Goal: Information Seeking & Learning: Learn about a topic

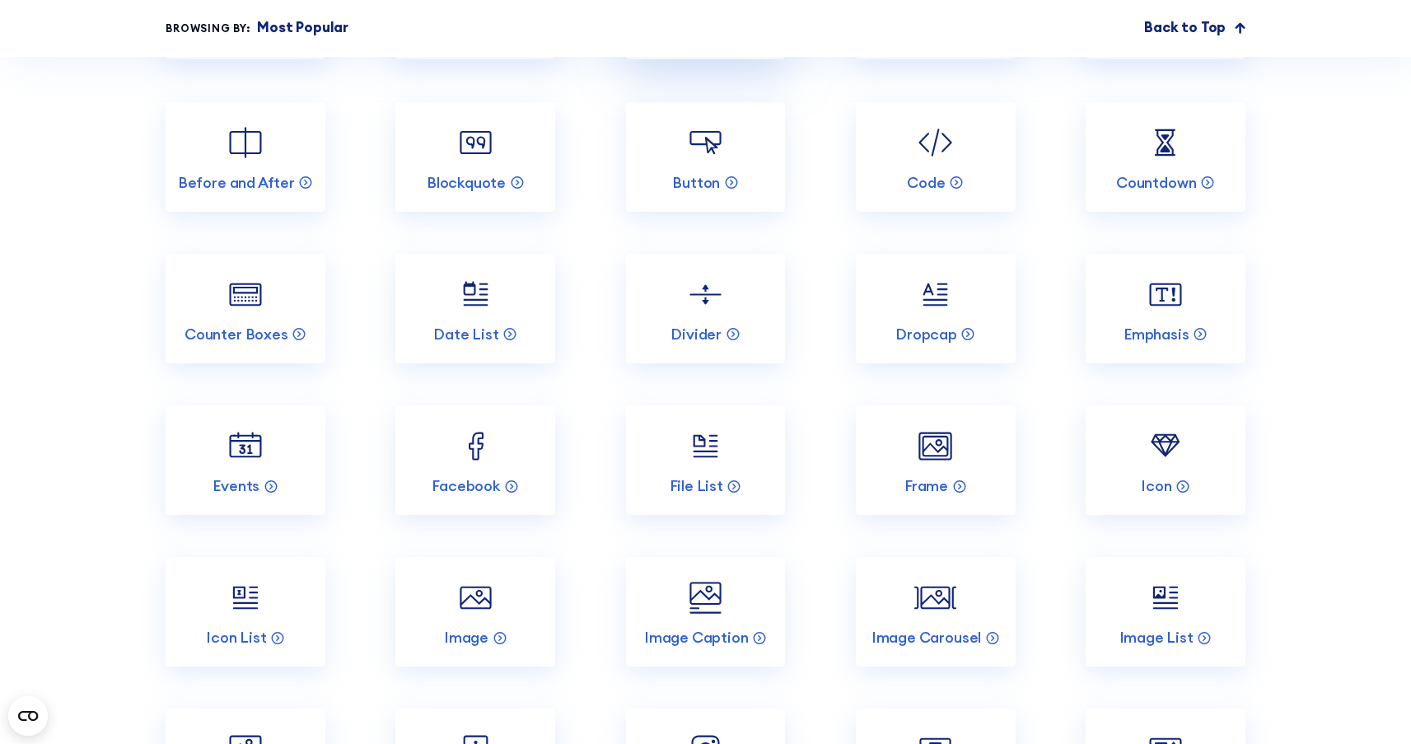
scroll to position [2018, 0]
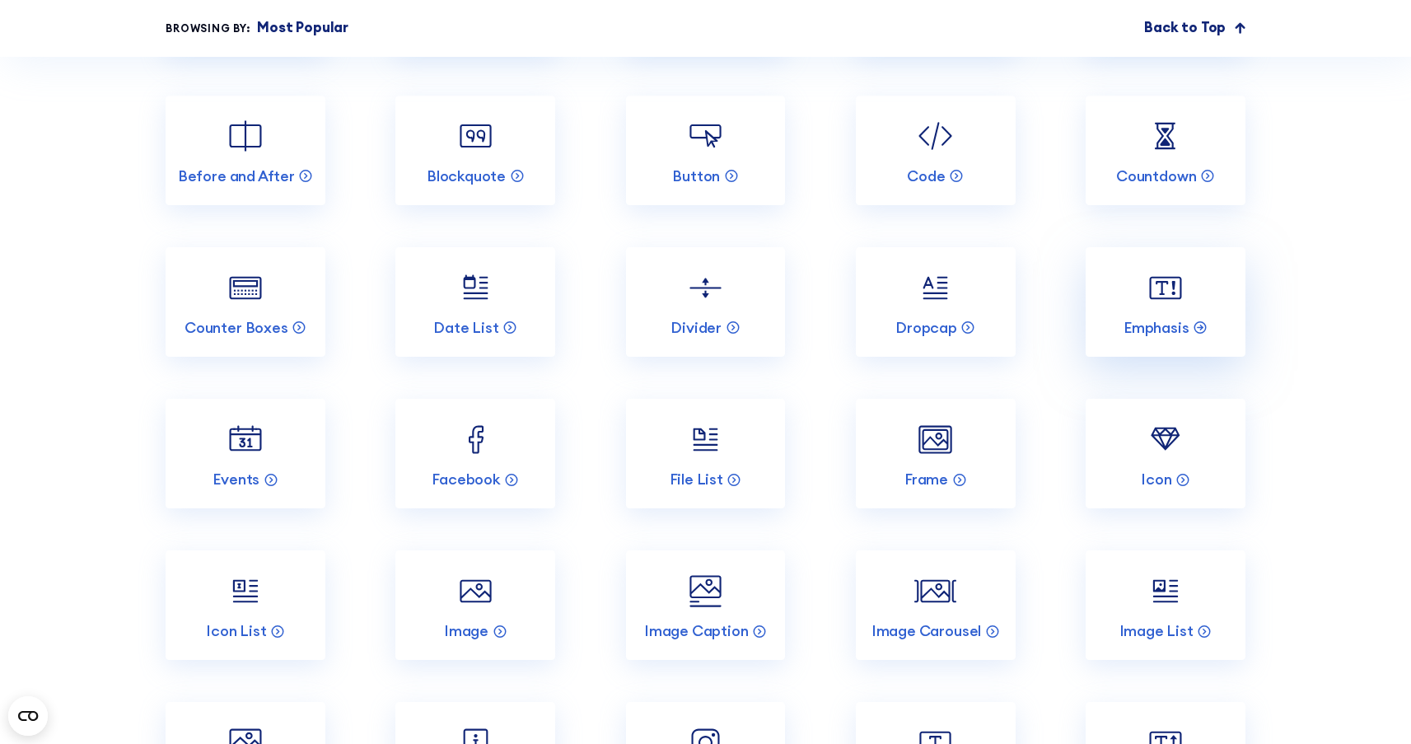
click at [1150, 309] on img at bounding box center [1165, 288] width 42 height 42
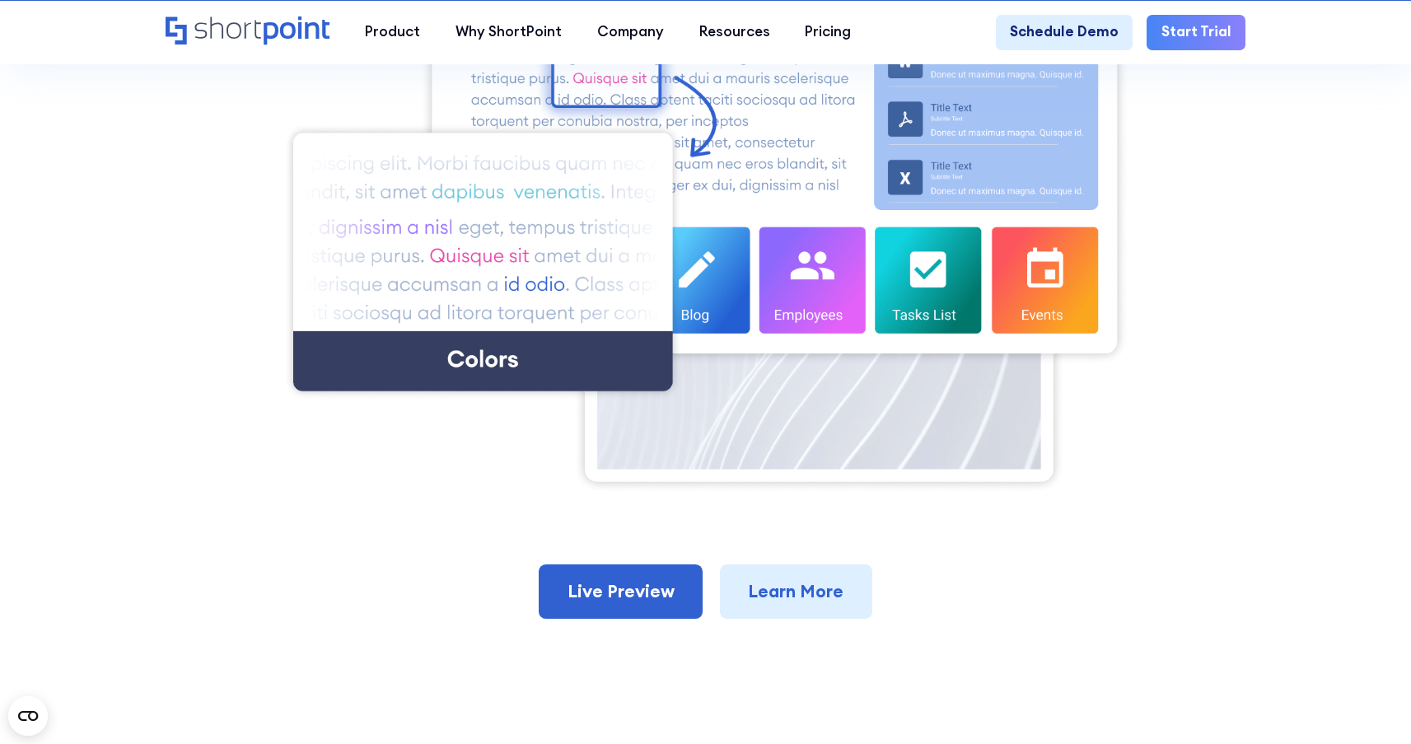
scroll to position [673, 0]
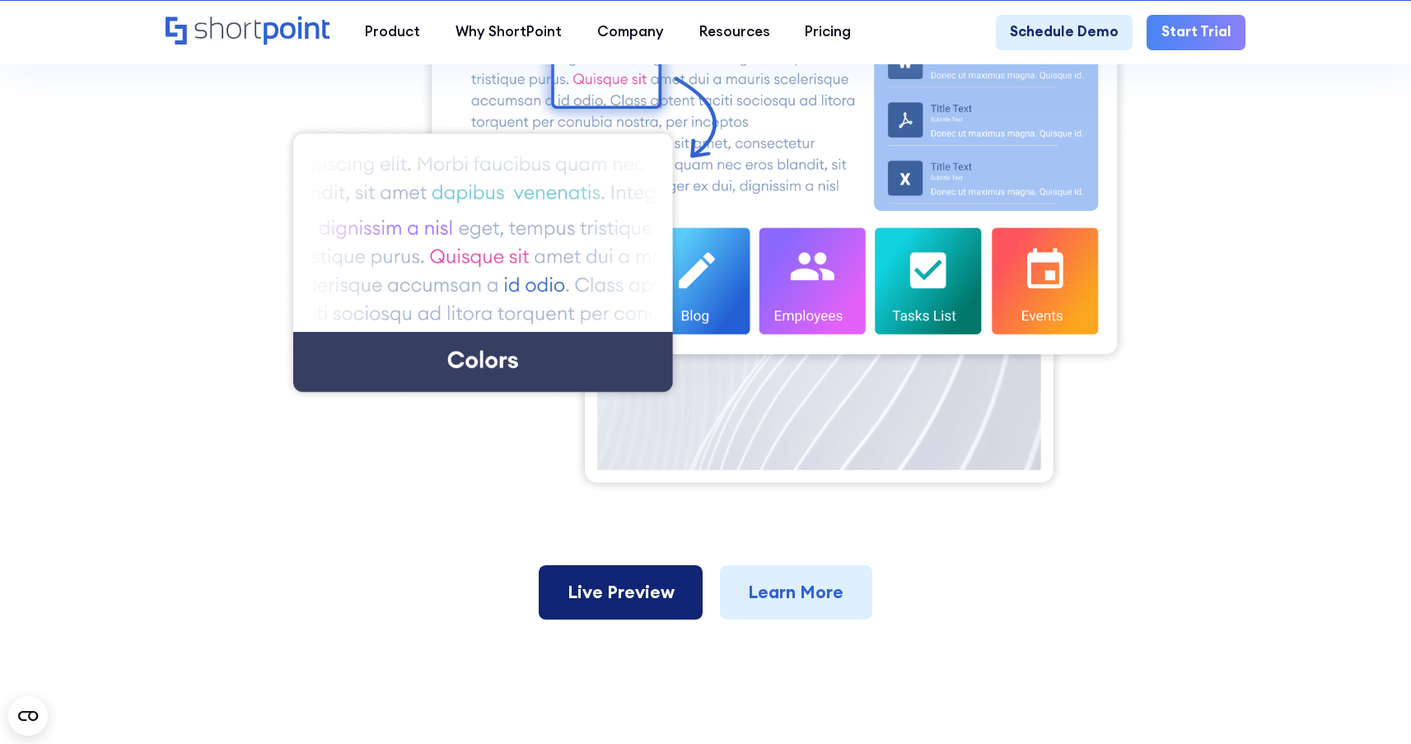
click at [659, 612] on link "Live Preview" at bounding box center [621, 592] width 164 height 54
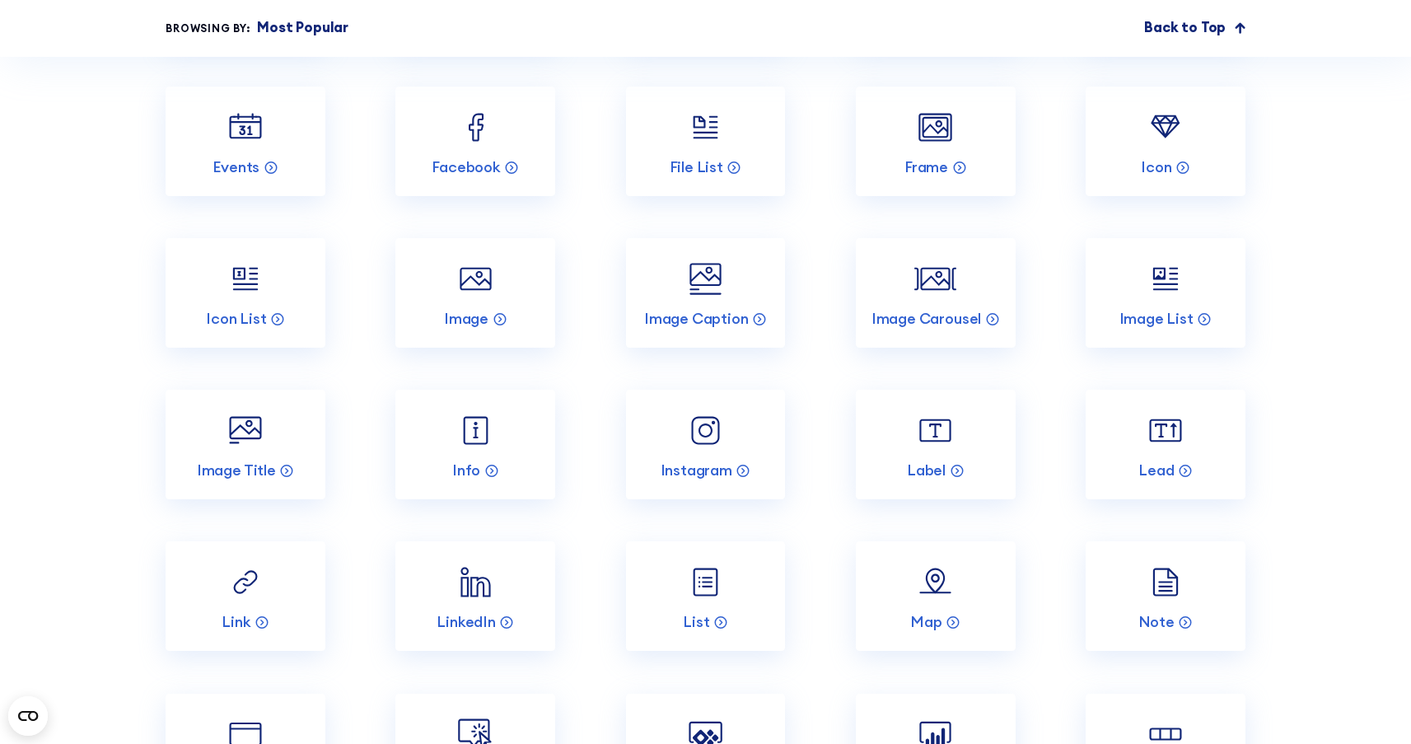
scroll to position [2660, 0]
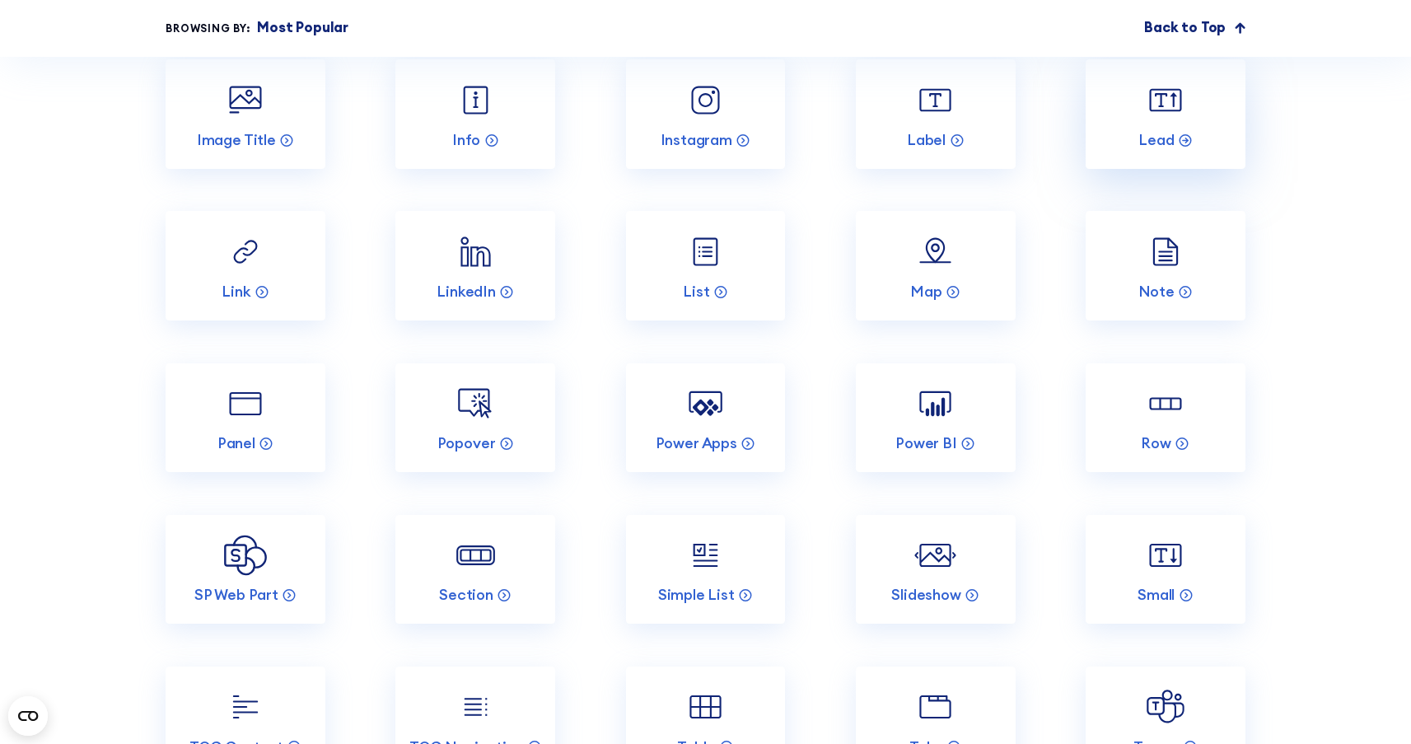
click at [1186, 121] on img at bounding box center [1165, 100] width 42 height 42
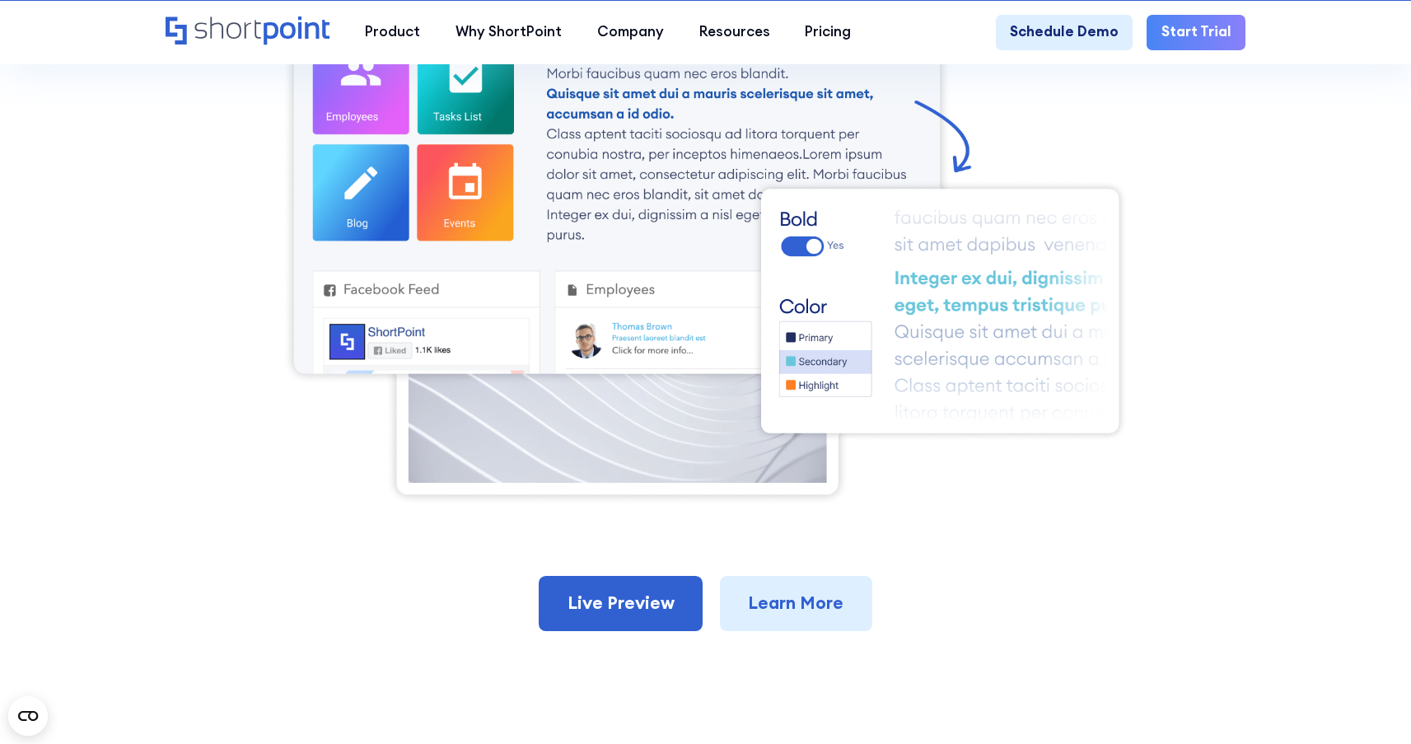
scroll to position [639, 0]
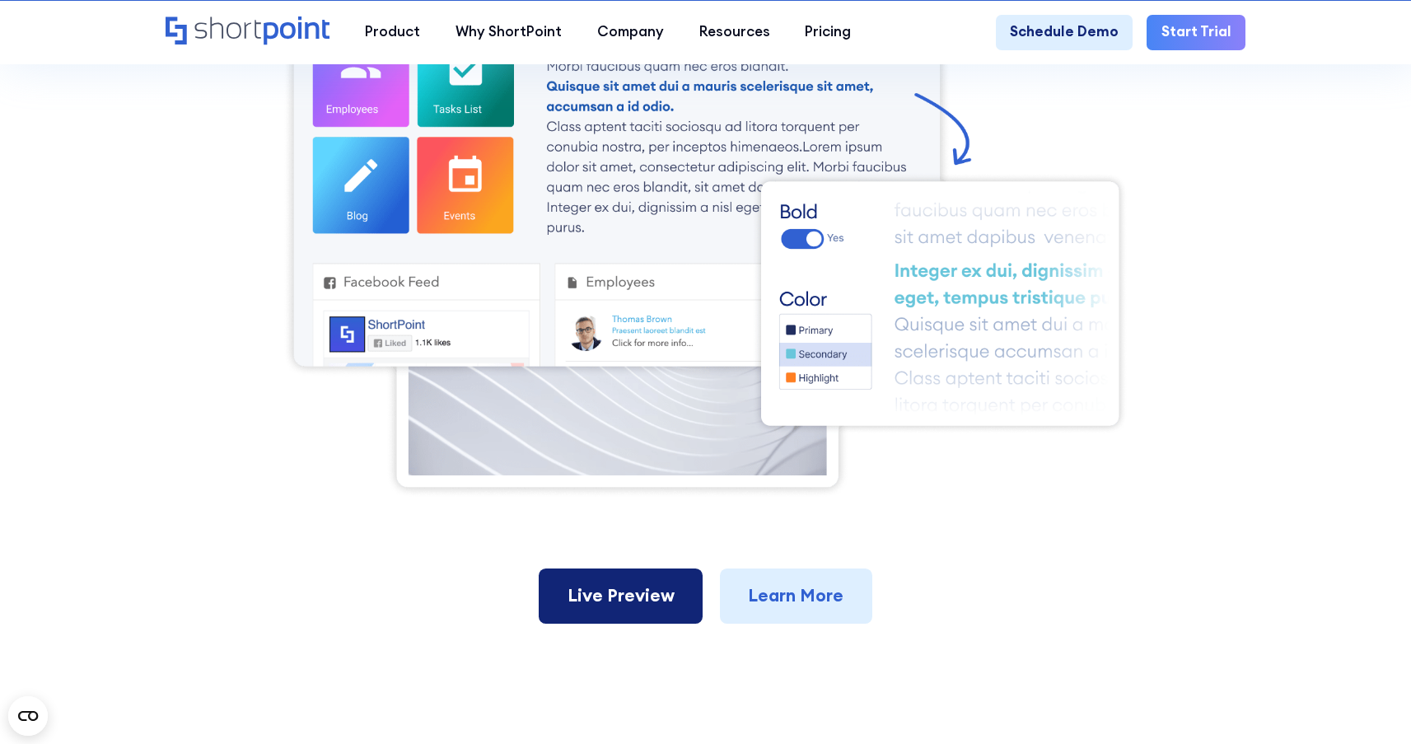
click at [604, 568] on link "Live Preview" at bounding box center [621, 595] width 164 height 54
